Goal: Communication & Community: Answer question/provide support

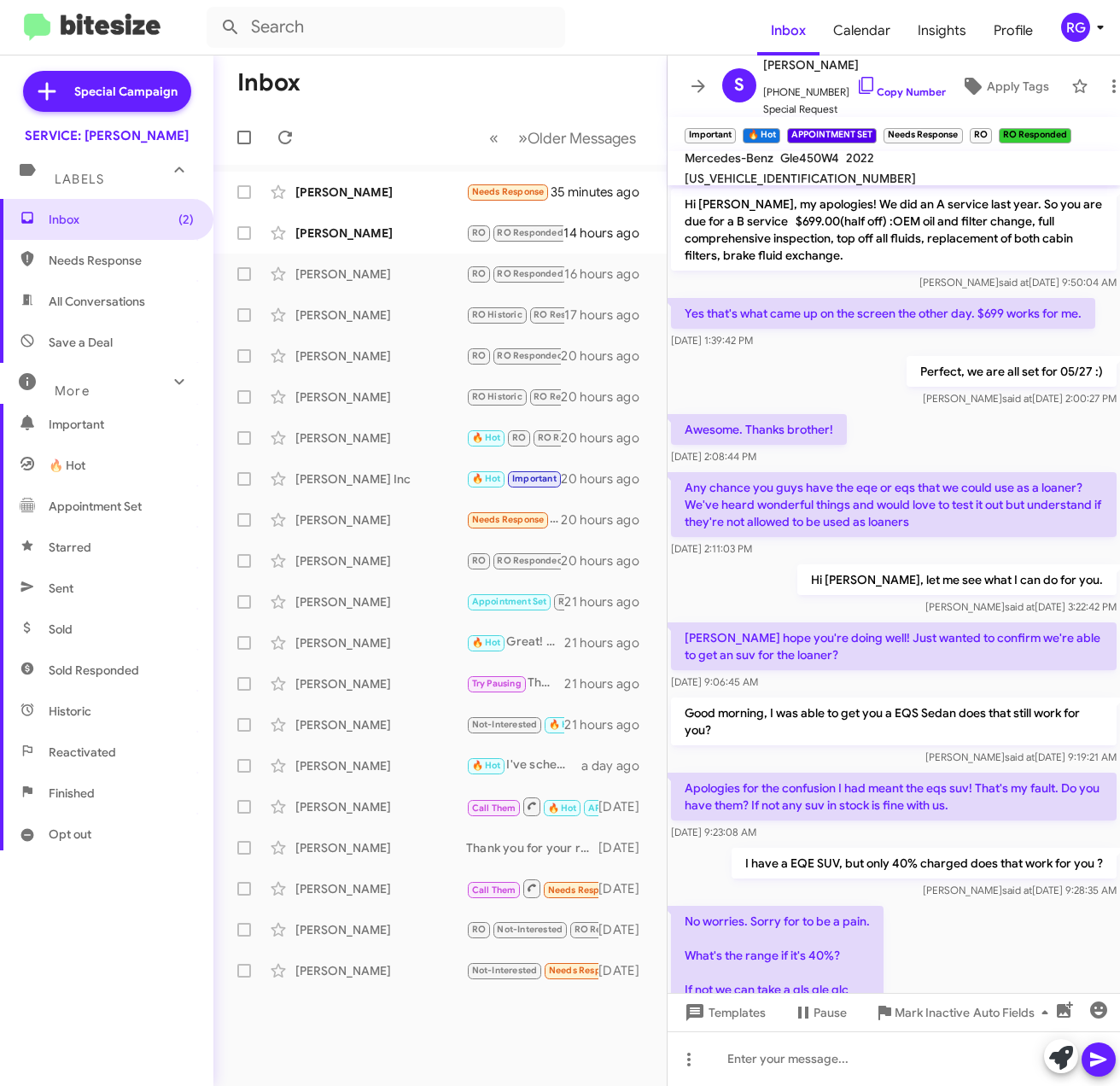
scroll to position [643, 0]
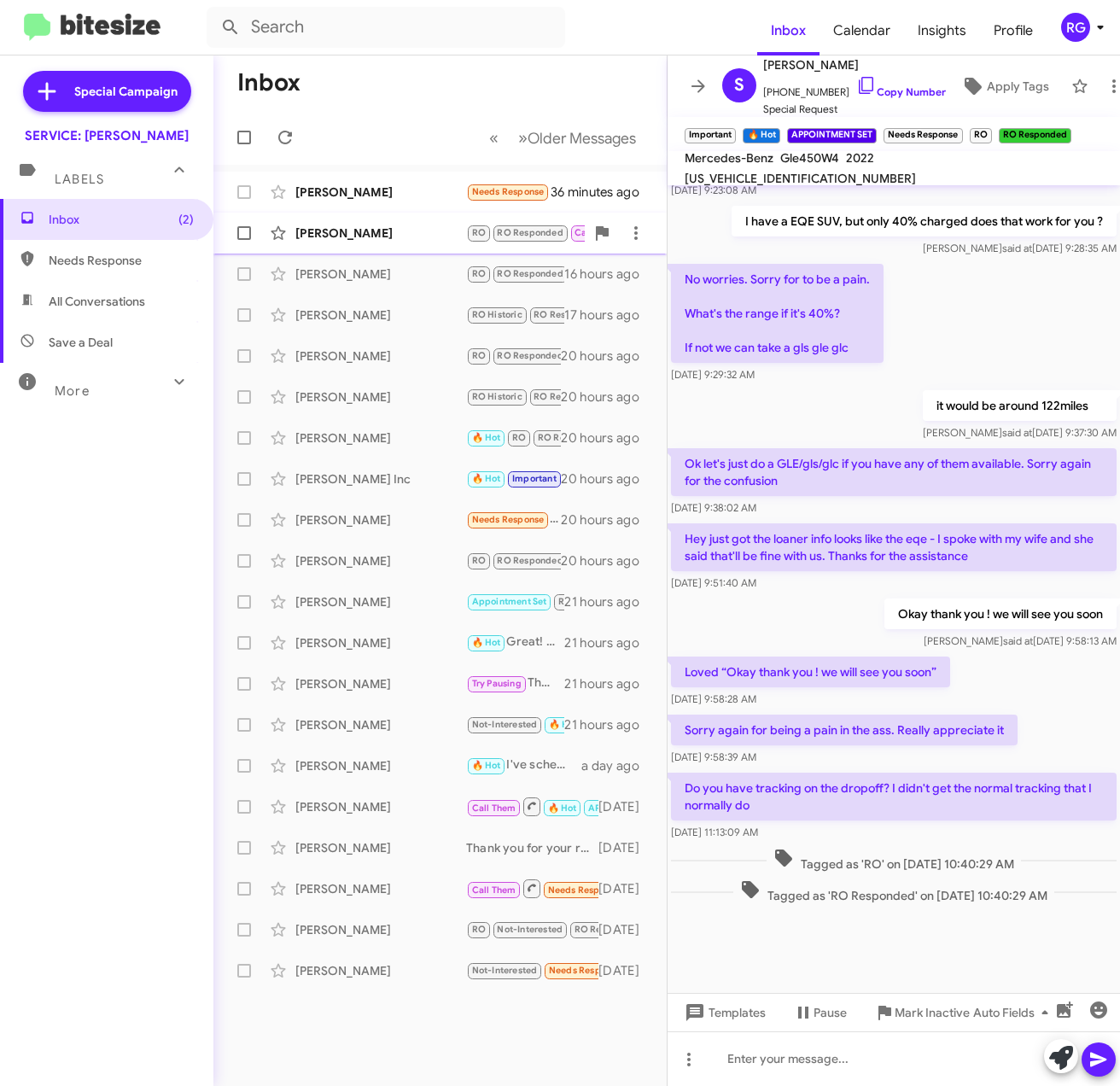
click at [345, 240] on div "[PERSON_NAME]" at bounding box center [380, 233] width 171 height 17
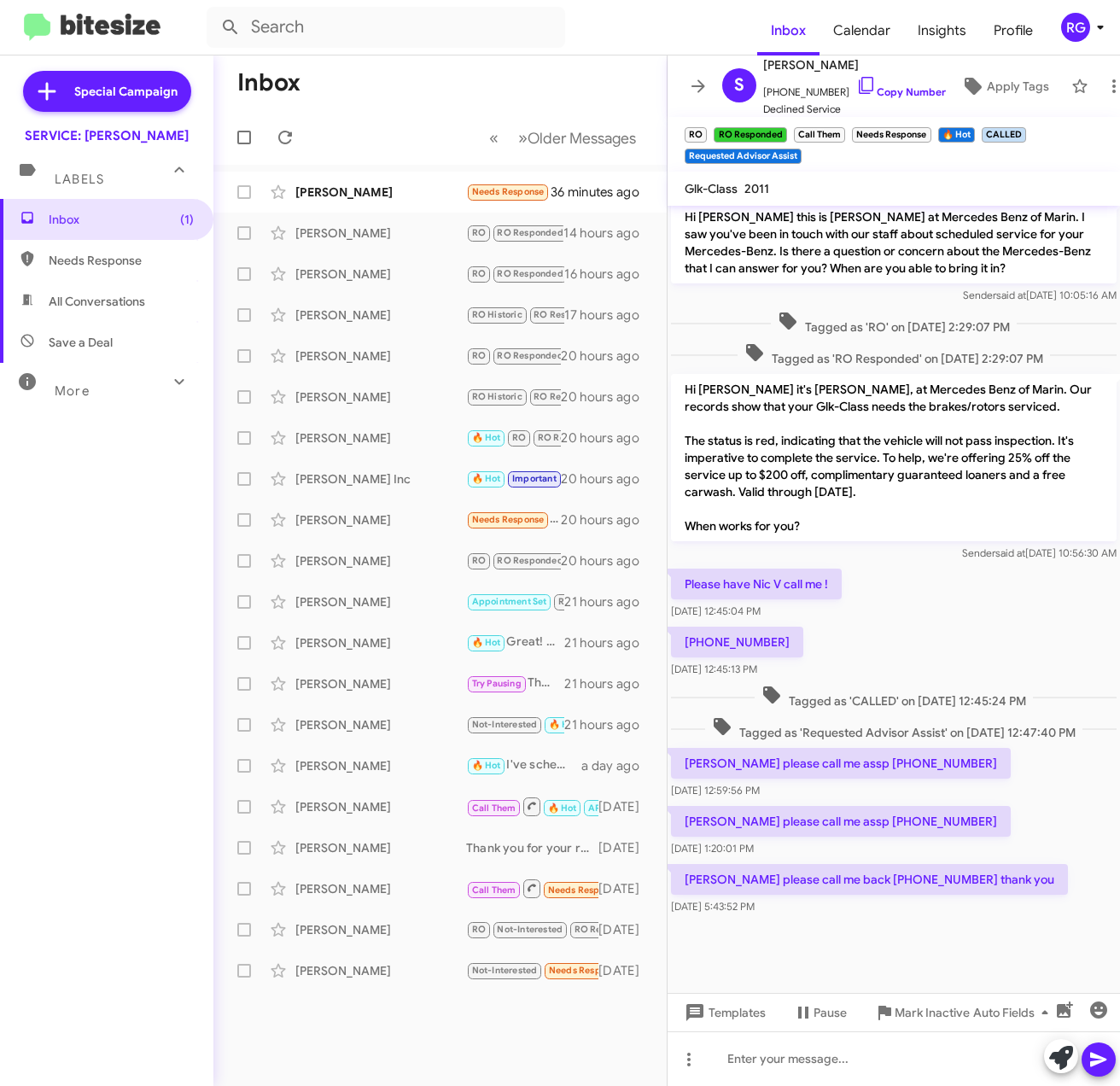
scroll to position [691, 0]
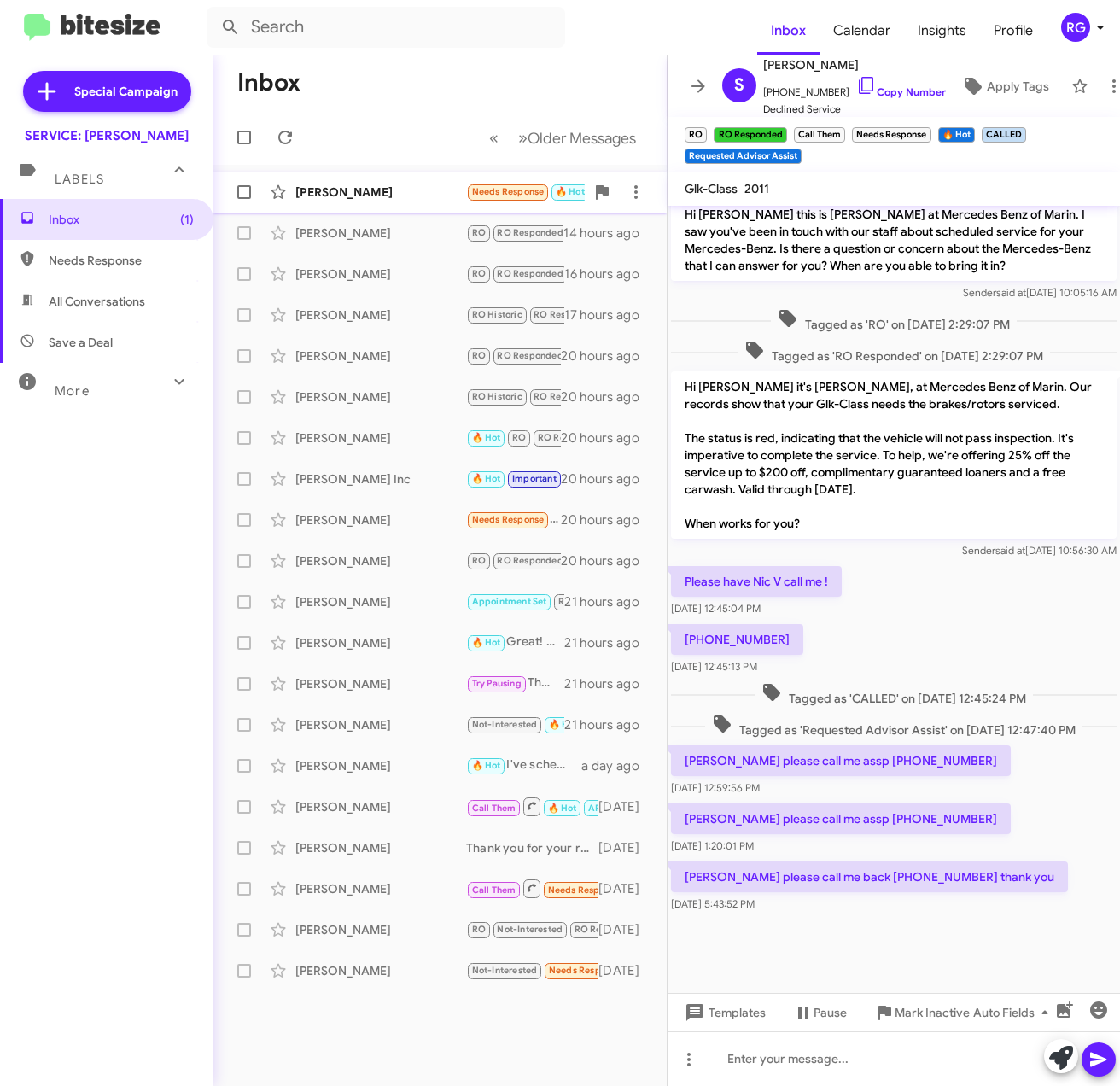
click at [335, 176] on div "[PERSON_NAME] Needs Response 🔥 Hot [URL][DOMAIN_NAME] 36 minutes ago" at bounding box center [440, 191] width 427 height 34
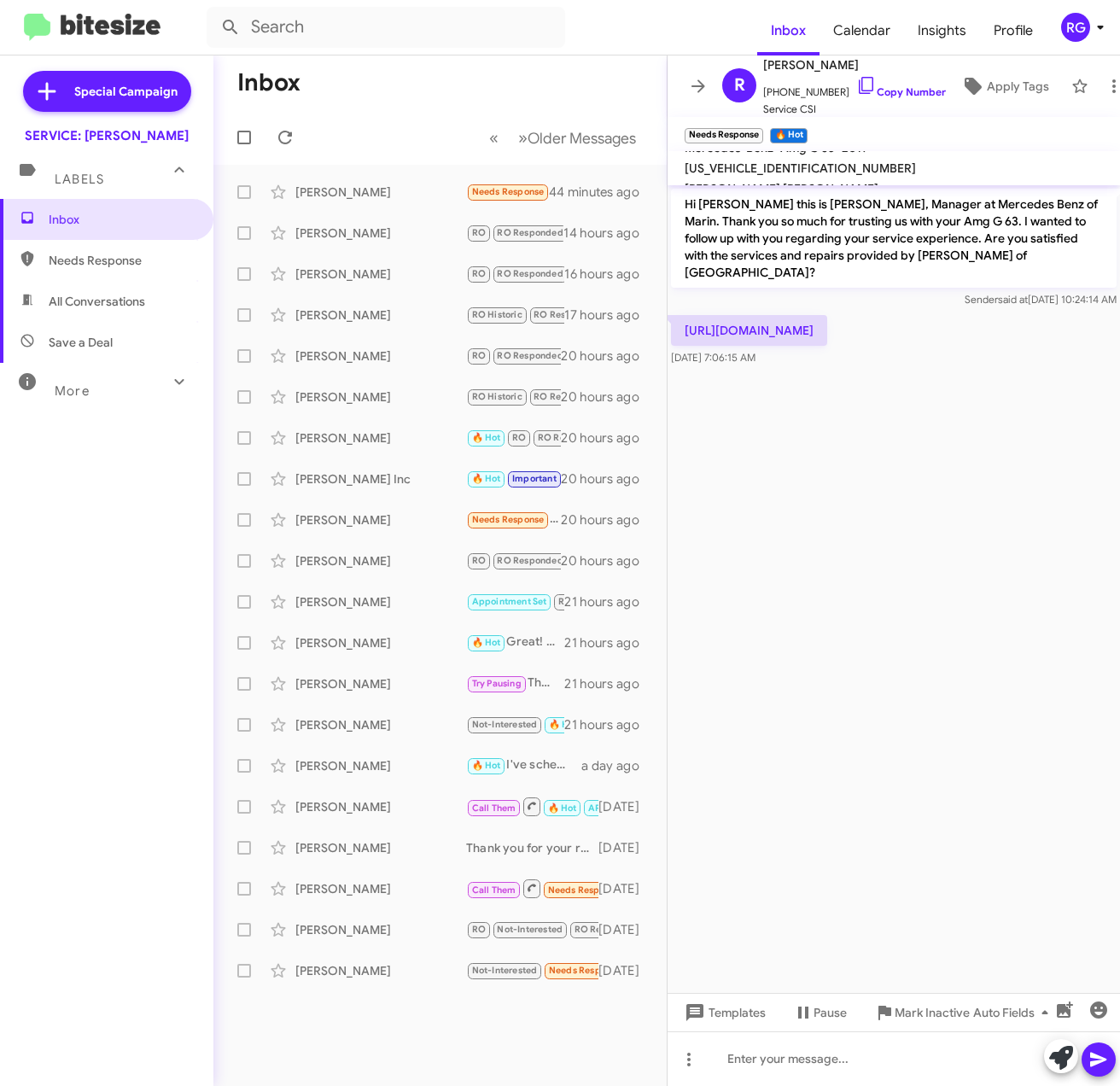
click at [828, 316] on p "[URL][DOMAIN_NAME]" at bounding box center [750, 331] width 157 height 31
copy p "[URL][DOMAIN_NAME]"
click at [86, 644] on div "Inbox Needs Response All Conversations Save a Deal More Important 🔥 Hot Appoint…" at bounding box center [106, 525] width 214 height 652
